Goal: Transaction & Acquisition: Purchase product/service

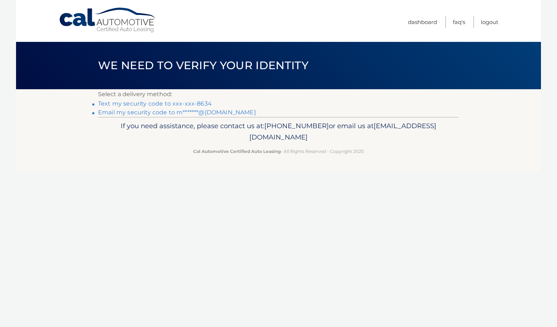
drag, startPoint x: 0, startPoint y: 0, endPoint x: 201, endPoint y: 164, distance: 259.5
click at [201, 164] on footer "If you need assistance, please contact us at: [PHONE_NUMBER] or email us at [EM…" at bounding box center [278, 144] width 525 height 55
drag, startPoint x: 201, startPoint y: 164, endPoint x: 180, endPoint y: 199, distance: 41.4
click at [180, 199] on div "Cal Automotive Menu Dashboard FAQ's Logout ×" at bounding box center [278, 163] width 525 height 327
drag, startPoint x: 420, startPoint y: 85, endPoint x: 253, endPoint y: 98, distance: 167.3
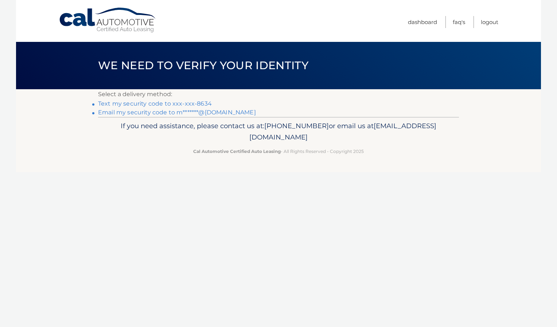
click at [253, 98] on main "We need to verify your identity Select a delivery method: Text my security code…" at bounding box center [278, 58] width 525 height 117
click at [253, 98] on p "Select a delivery method:" at bounding box center [278, 94] width 361 height 10
click at [203, 103] on link "Text my security code to xxx-xxx-8634" at bounding box center [155, 103] width 114 height 7
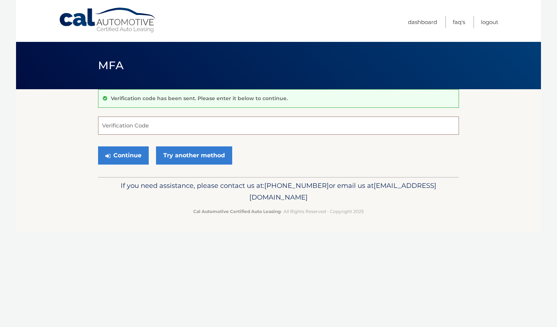
click at [215, 128] on input "Verification Code" at bounding box center [278, 126] width 361 height 18
type input "733217"
click at [98, 146] on button "Continue" at bounding box center [123, 155] width 51 height 18
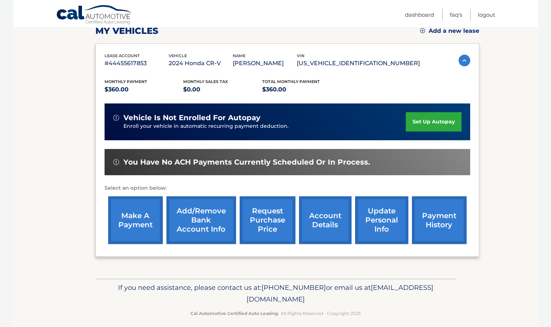
scroll to position [106, 0]
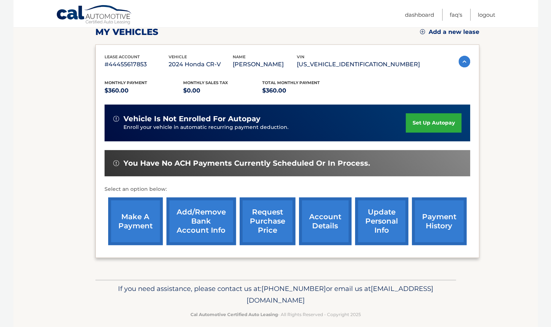
click at [131, 222] on link "make a payment" at bounding box center [135, 221] width 55 height 48
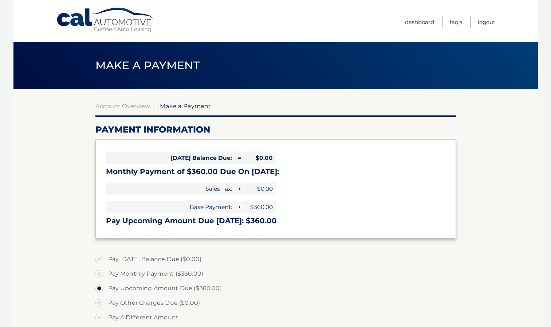
select select "ZDkwNDBkMGEtYmZkOC00YjE0LTk4YzgtZWUyNDlmZjllZjMy"
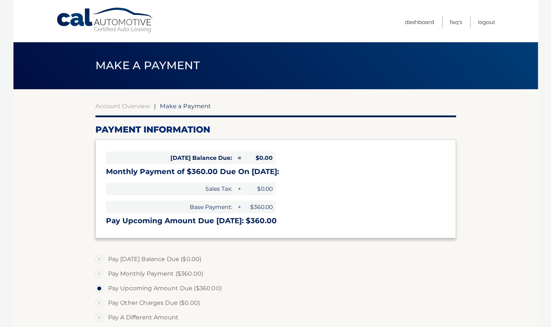
click at [126, 217] on h3 "Pay Upcoming Amount Due Sep 05: $360.00" at bounding box center [276, 220] width 340 height 9
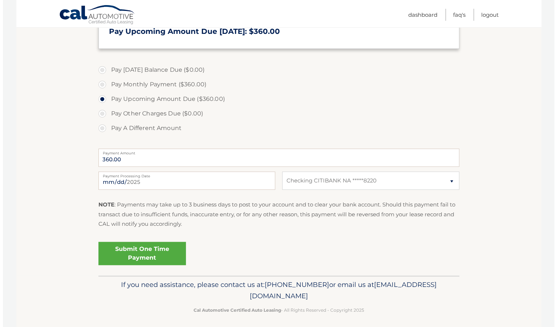
scroll to position [190, 0]
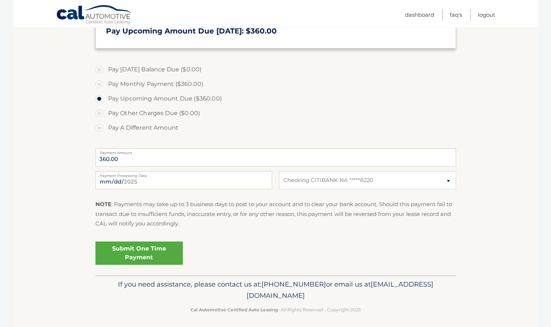
click at [121, 252] on link "Submit One Time Payment" at bounding box center [138, 253] width 87 height 23
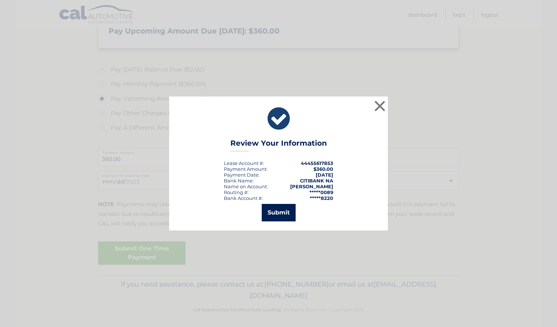
click at [276, 219] on button "Submit" at bounding box center [279, 212] width 34 height 17
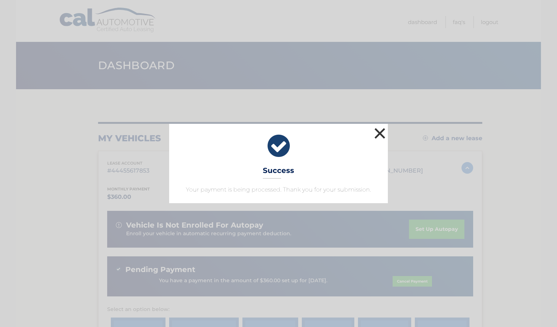
click at [373, 129] on button "×" at bounding box center [379, 133] width 15 height 15
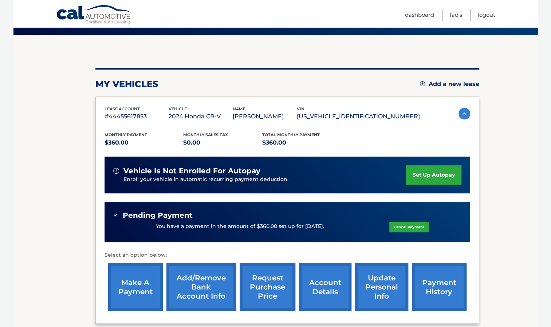
scroll to position [52, 0]
